Goal: Transaction & Acquisition: Register for event/course

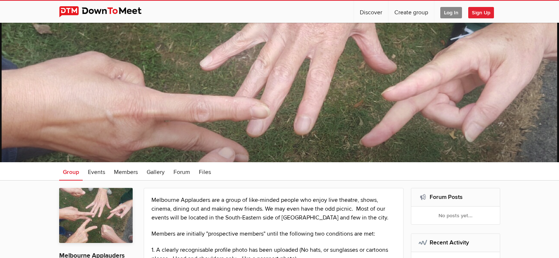
click at [452, 12] on span "Log In" at bounding box center [451, 12] width 22 height 11
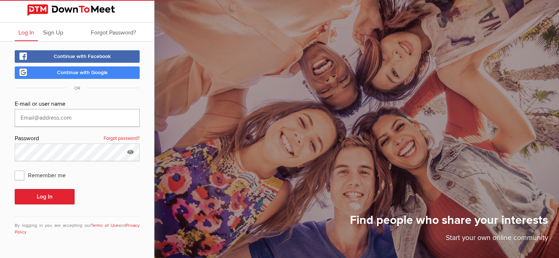
click at [62, 115] on input "text" at bounding box center [77, 118] width 125 height 18
type input "[EMAIL_ADDRESS][DOMAIN_NAME]"
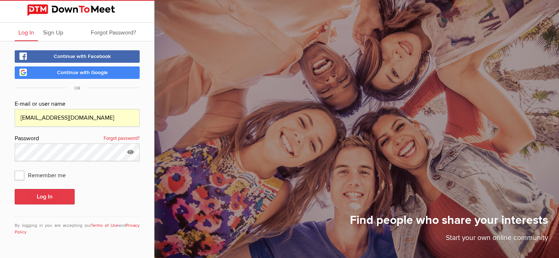
click at [66, 200] on button "Log In" at bounding box center [45, 196] width 60 height 15
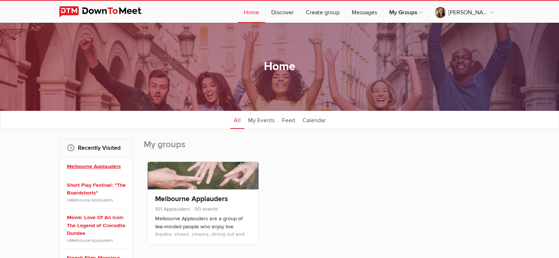
click at [106, 166] on link "Melbourne Applauders" at bounding box center [97, 167] width 60 height 8
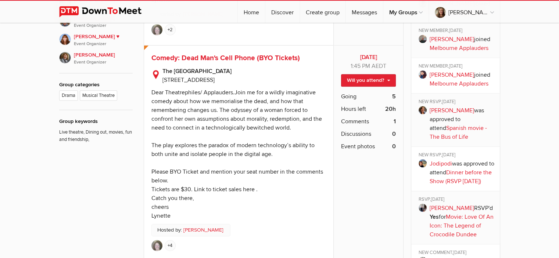
scroll to position [478, 0]
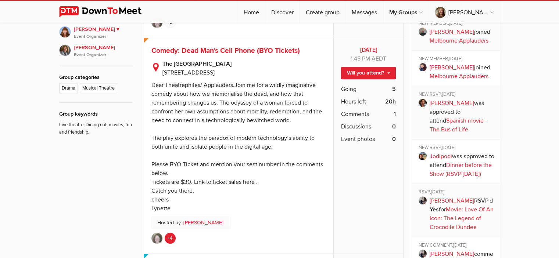
click at [170, 238] on link "+4" at bounding box center [170, 238] width 11 height 11
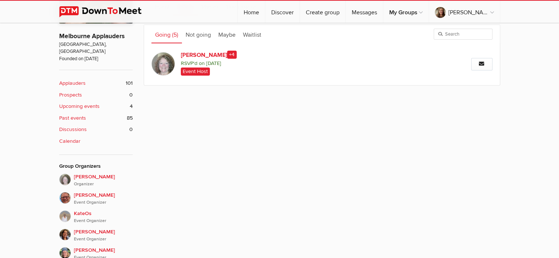
scroll to position [218, 0]
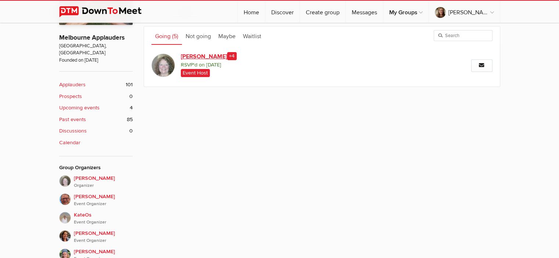
click at [227, 55] on span "+4" at bounding box center [232, 56] width 10 height 8
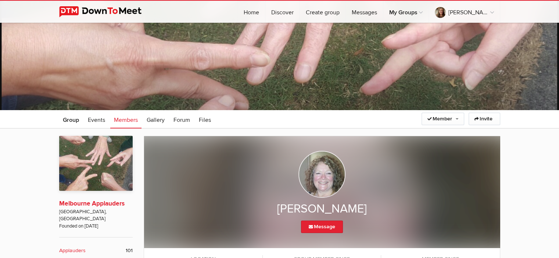
scroll to position [162, 0]
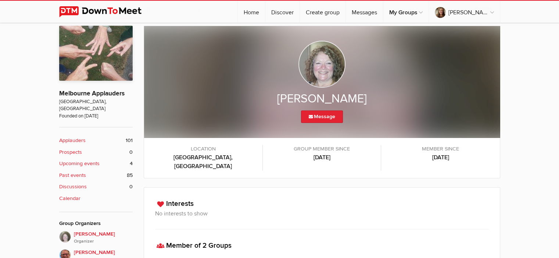
click at [85, 160] on b "Upcoming events" at bounding box center [79, 164] width 40 height 8
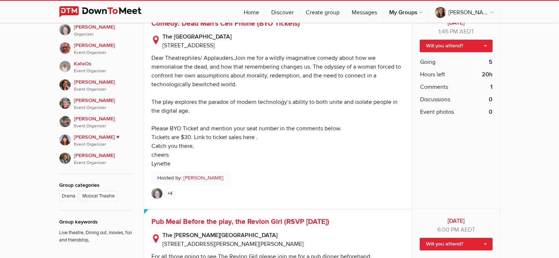
scroll to position [331, 0]
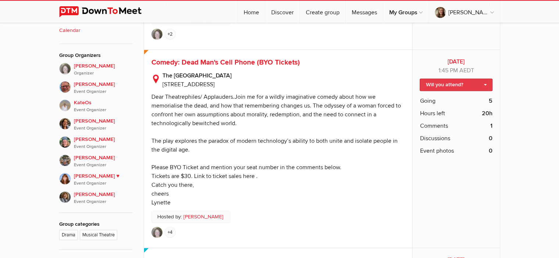
click at [486, 91] on link "Will you attend?" at bounding box center [456, 85] width 72 height 12
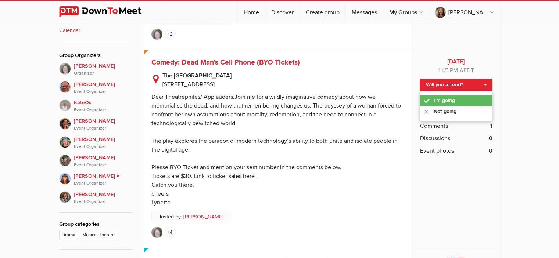
click at [441, 106] on link "I'm going" at bounding box center [456, 100] width 72 height 11
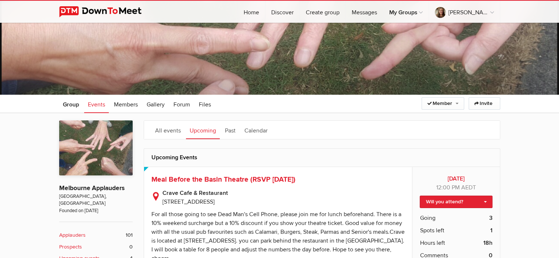
scroll to position [147, 0]
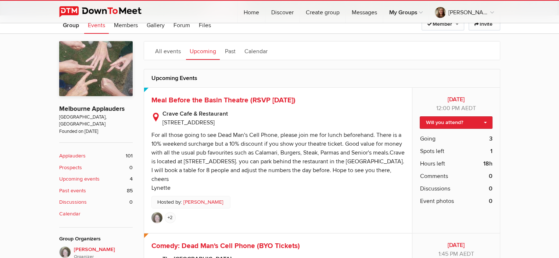
click at [72, 175] on b "Upcoming events" at bounding box center [79, 179] width 40 height 8
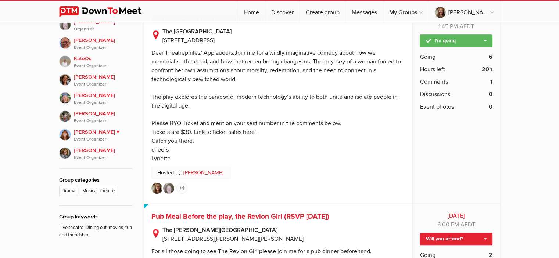
scroll to position [331, 0]
